Goal: Navigation & Orientation: Find specific page/section

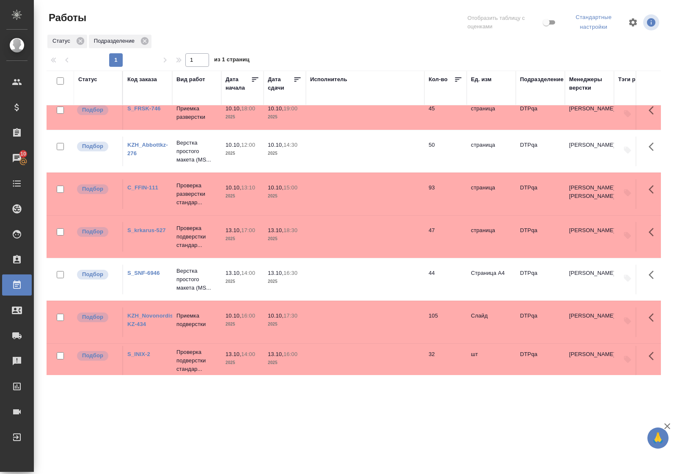
scroll to position [172, 0]
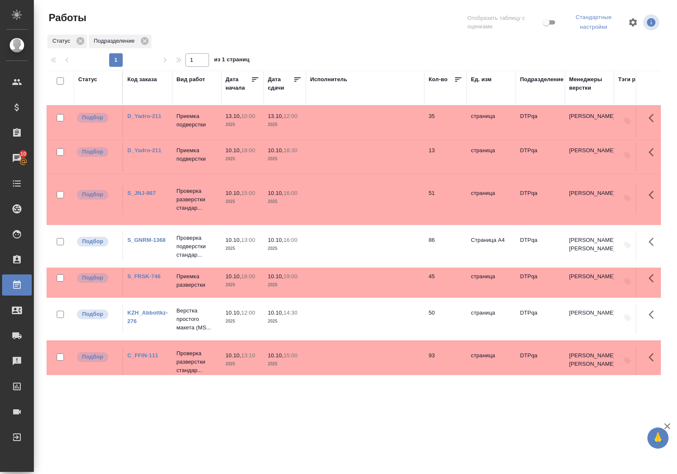
click at [89, 79] on div "Статус" at bounding box center [87, 79] width 19 height 8
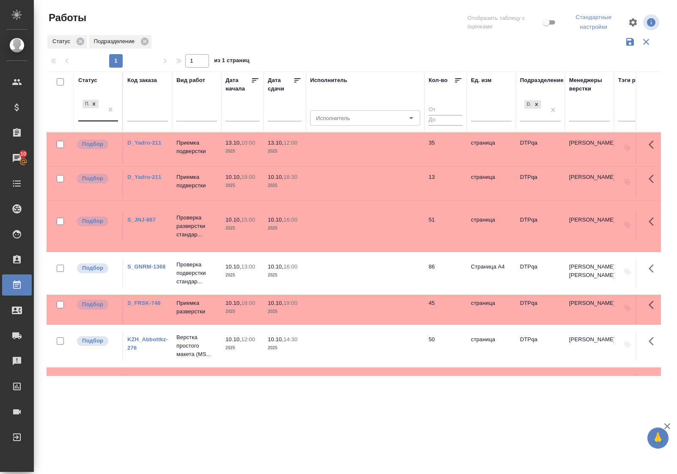
click at [100, 121] on div "Подбор" at bounding box center [90, 109] width 25 height 23
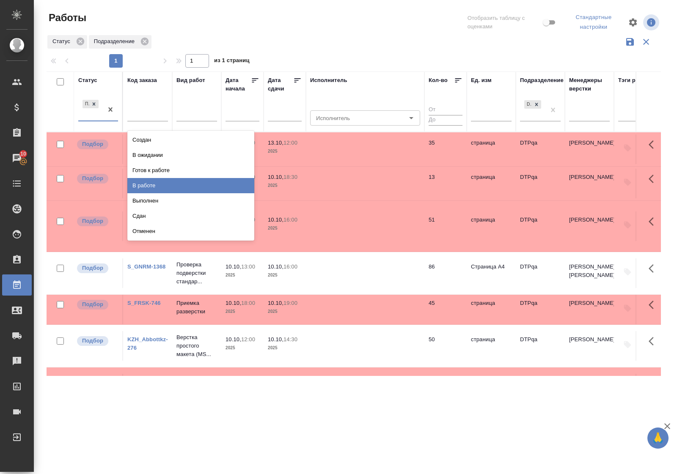
click at [160, 181] on div "В работе" at bounding box center [190, 185] width 127 height 15
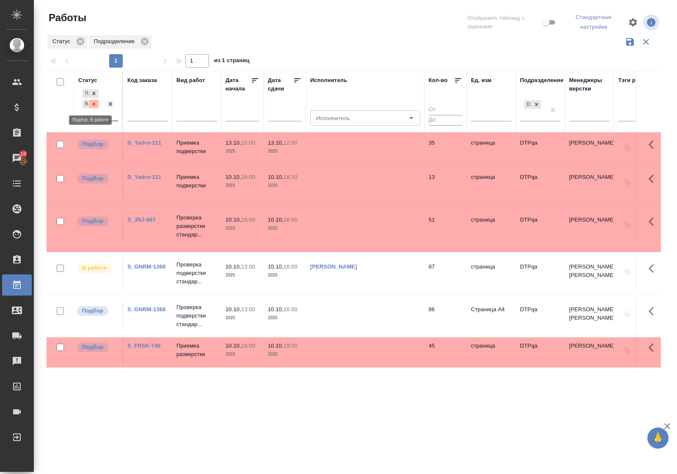
click at [95, 107] on icon at bounding box center [94, 104] width 6 height 6
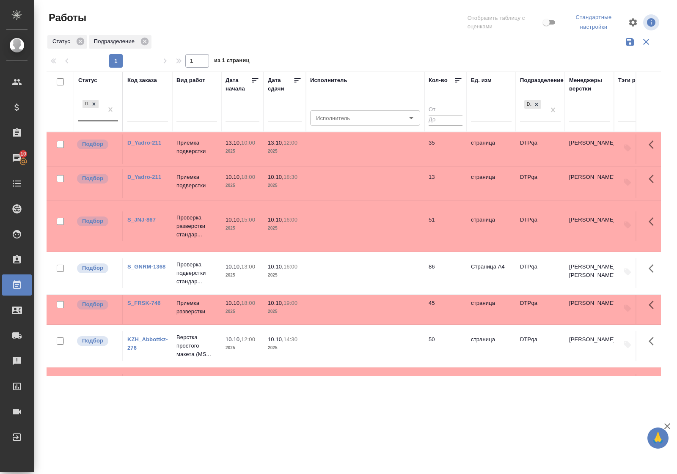
click at [94, 80] on div "Статус" at bounding box center [87, 80] width 19 height 8
